Goal: Find specific page/section: Find specific page/section

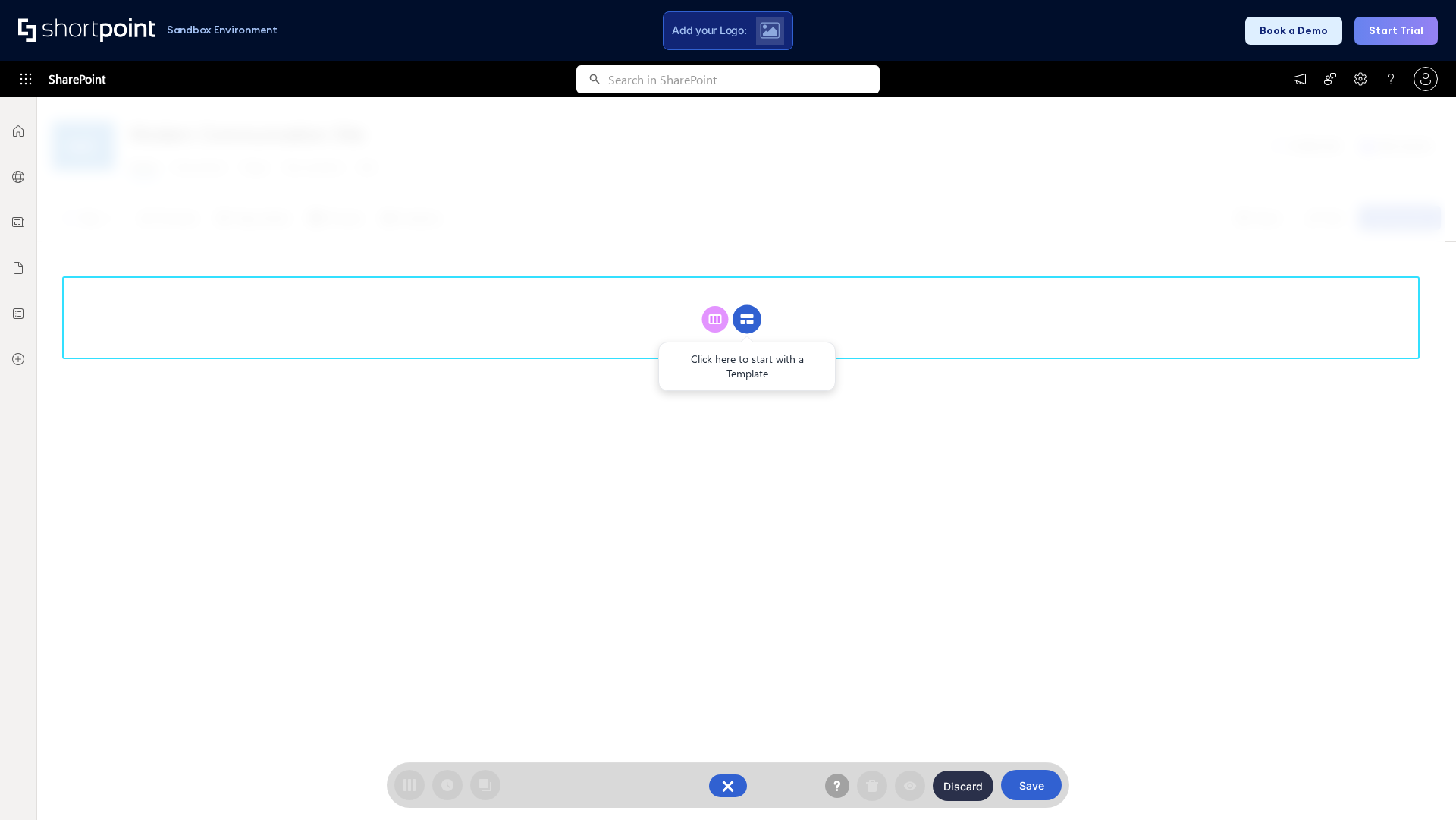
click at [747, 305] on circle at bounding box center [746, 319] width 29 height 29
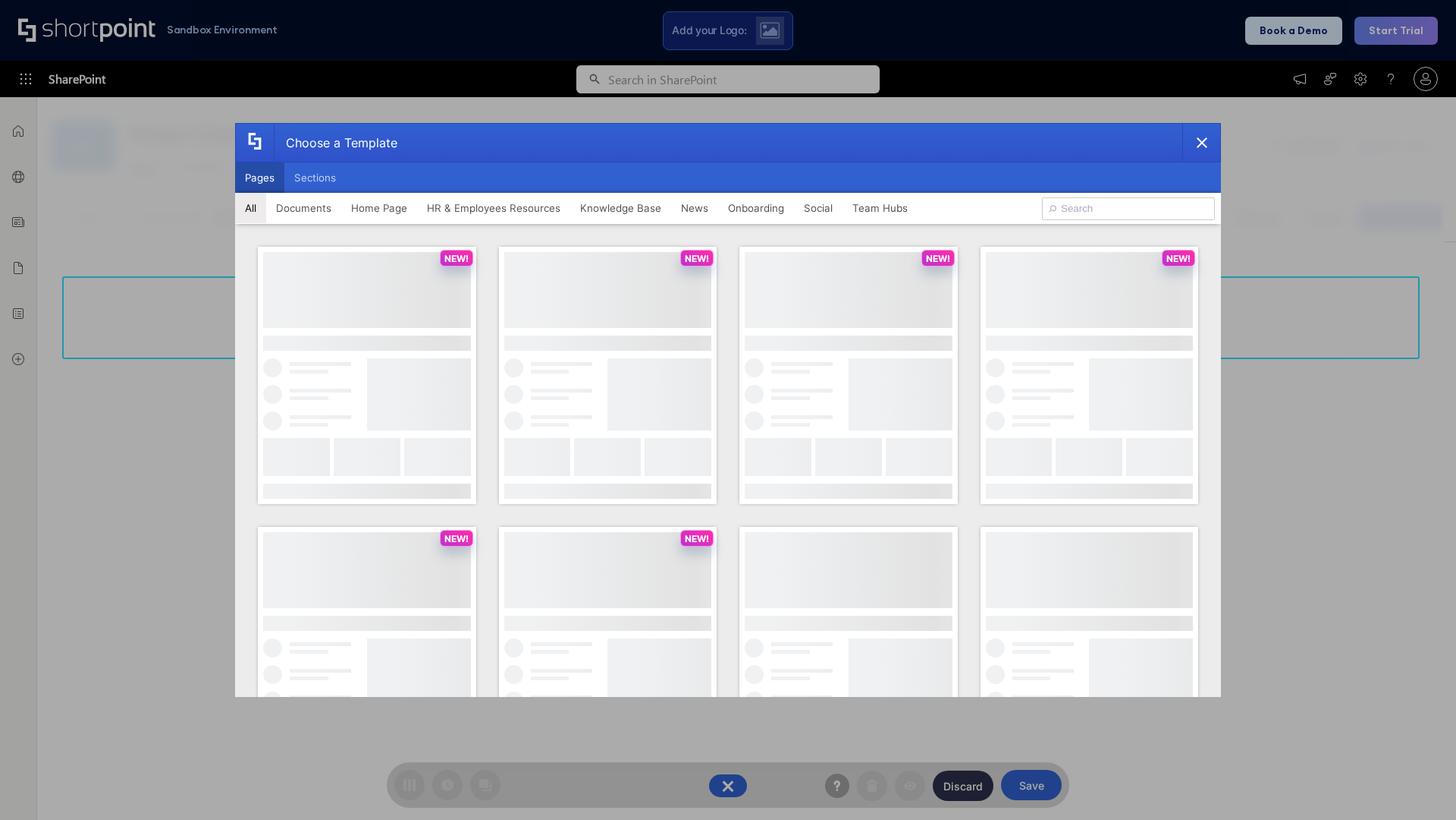
scroll to position [208, 0]
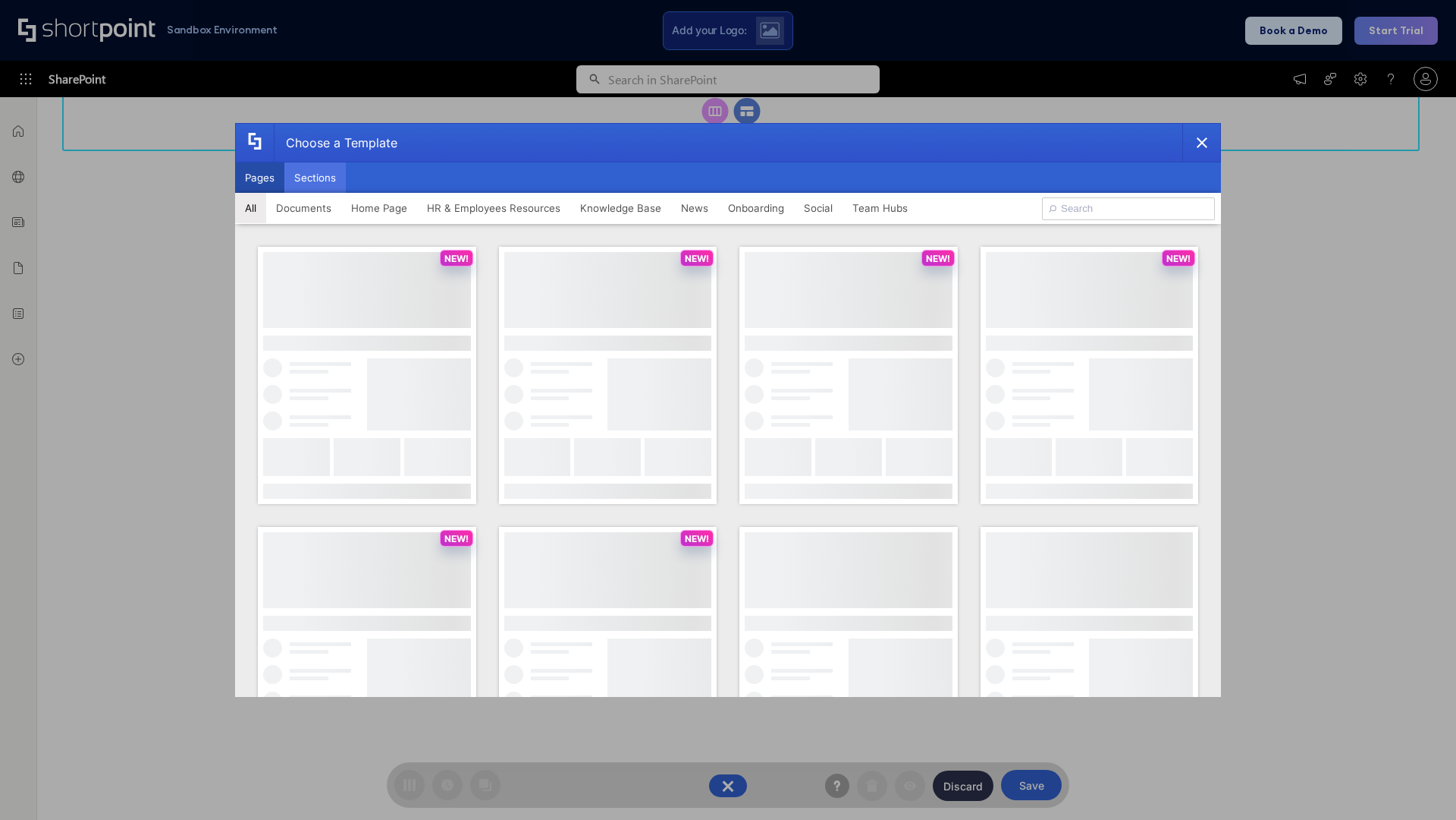
click at [315, 177] on button "Sections" at bounding box center [315, 177] width 61 height 31
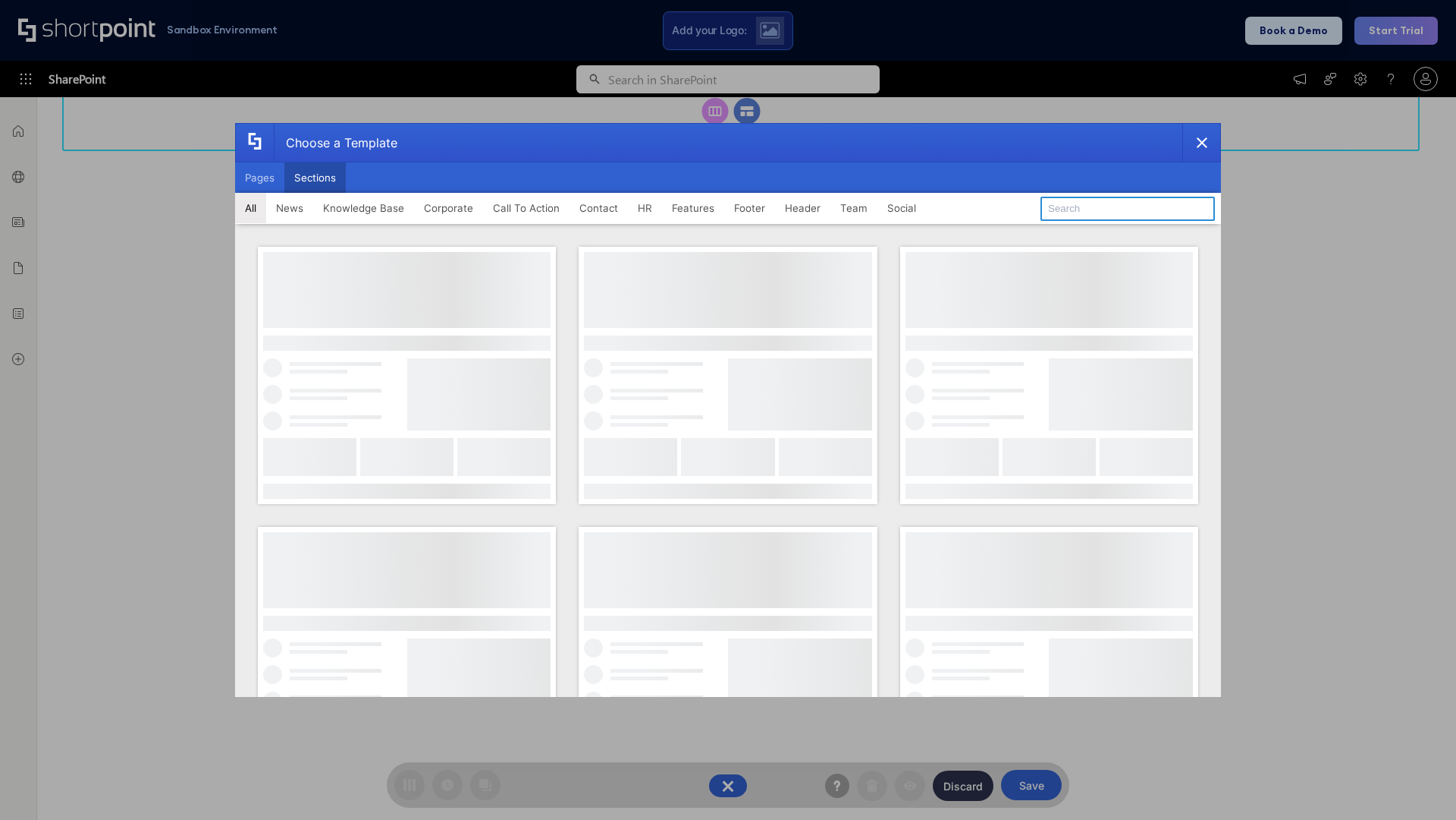
type input "Search"
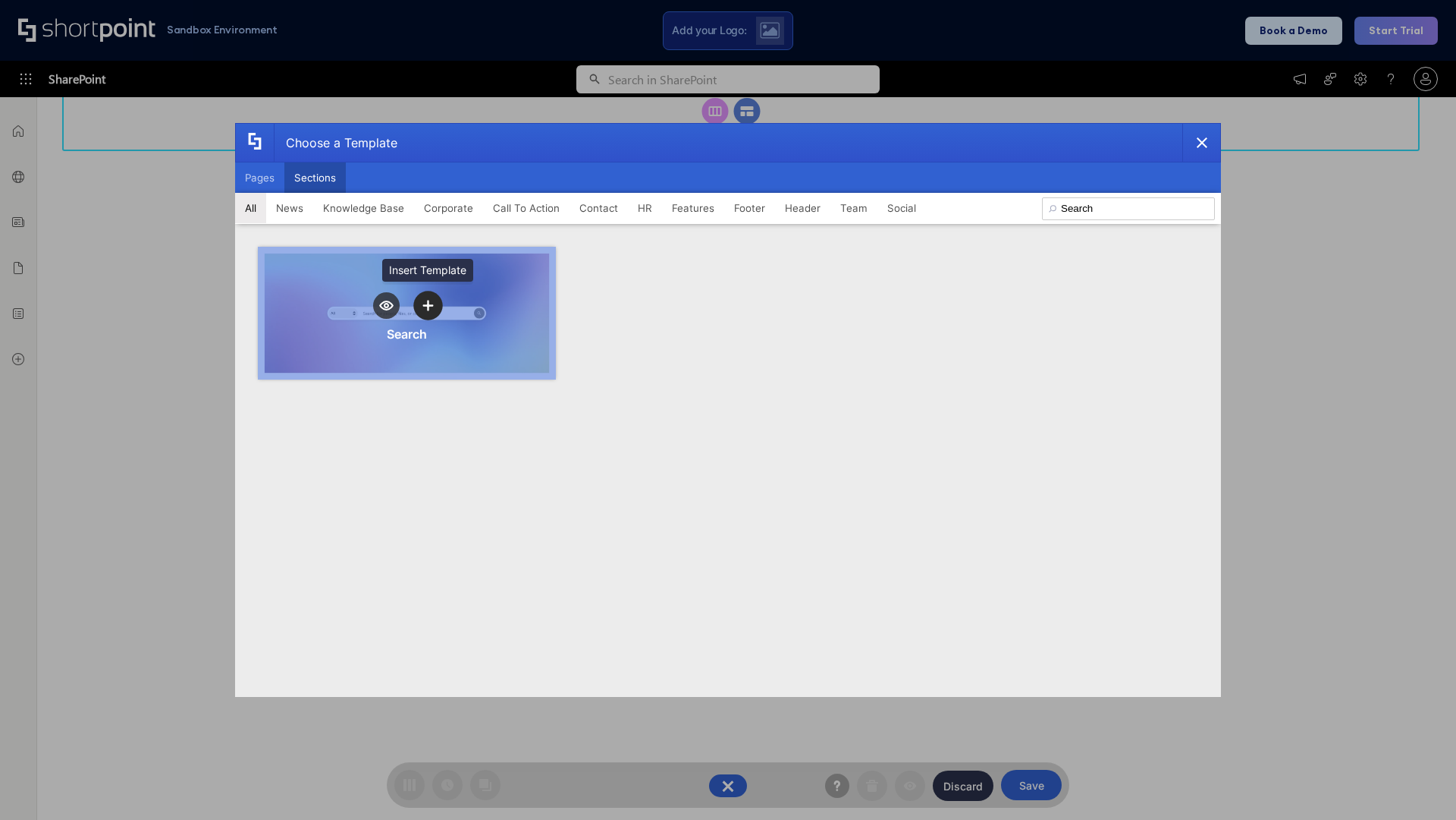
click at [428, 305] on icon "template selector" at bounding box center [428, 305] width 11 height 11
